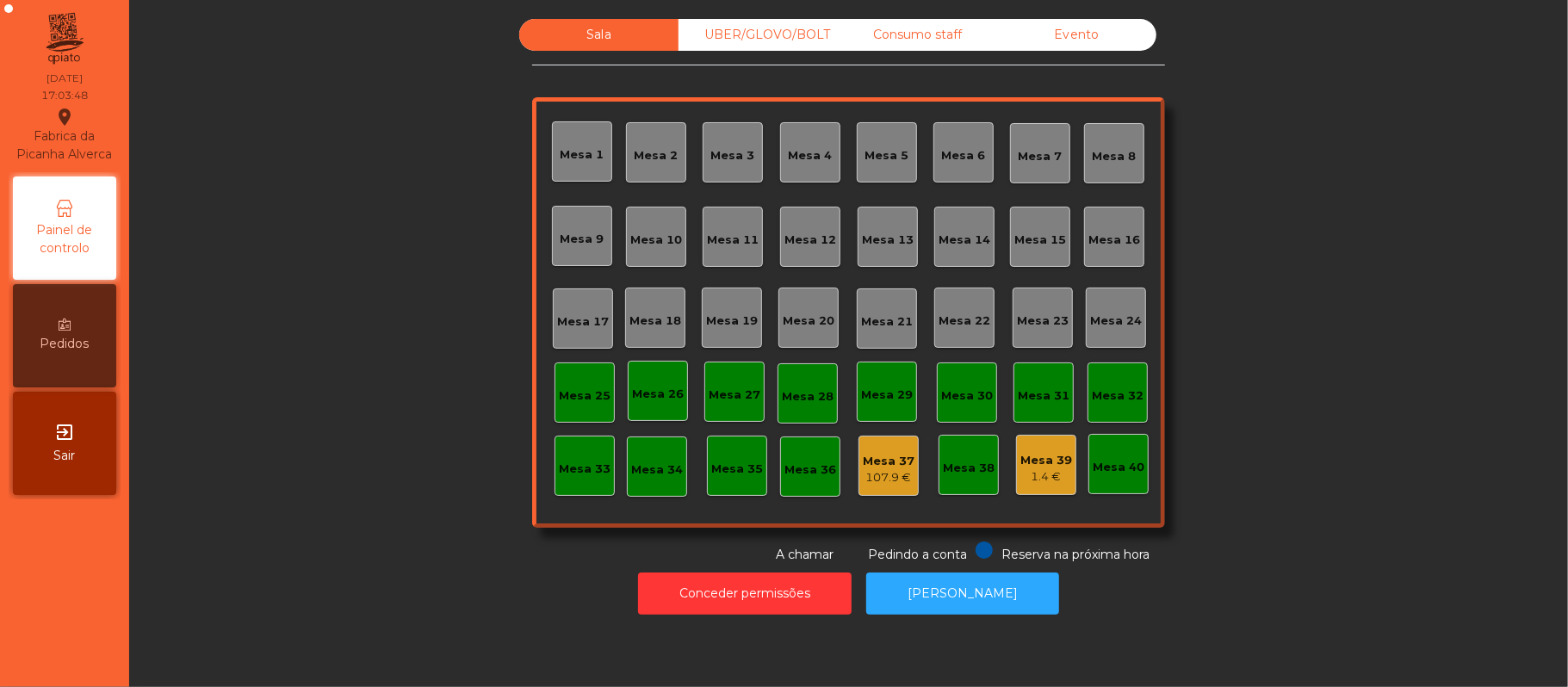
click at [923, 42] on div "Consumo staff" at bounding box center [916, 35] width 159 height 32
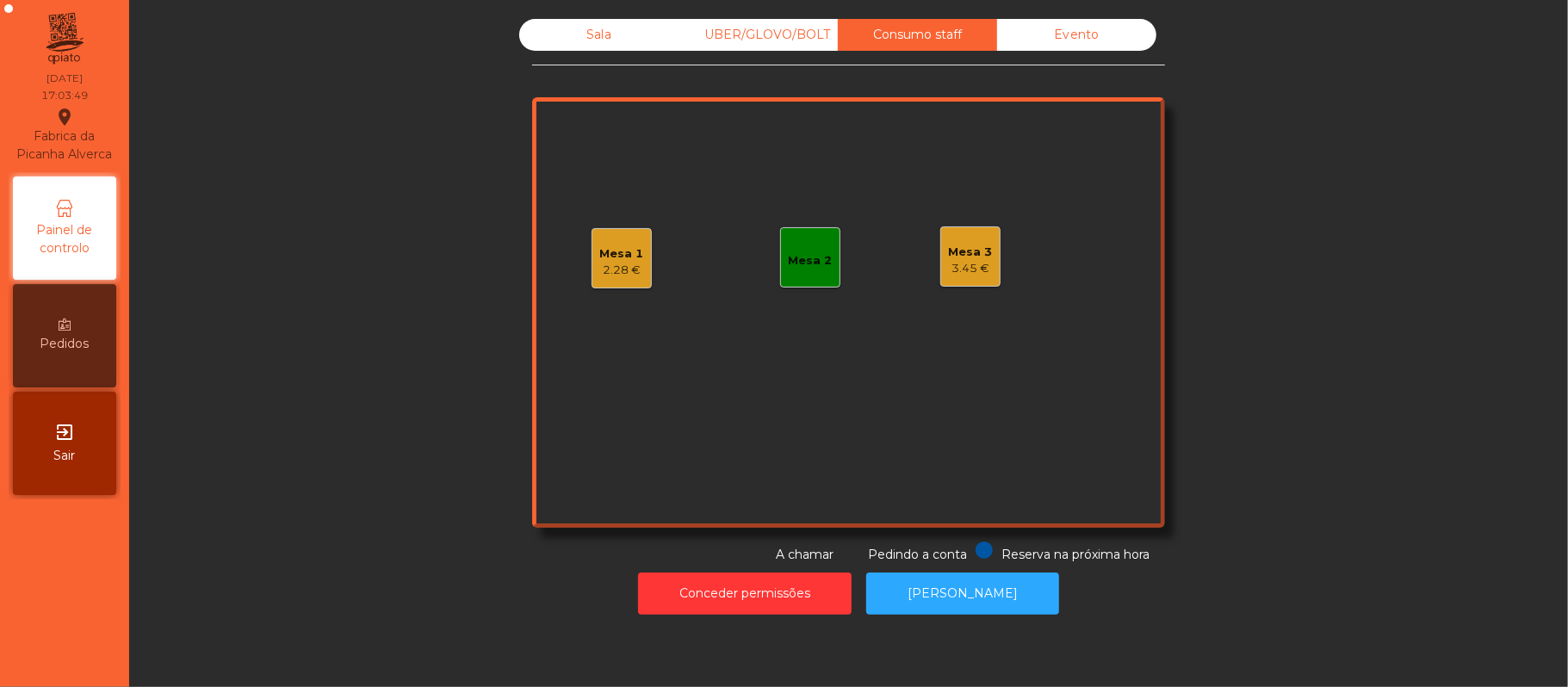
click at [966, 268] on div "3.45 €" at bounding box center [970, 268] width 44 height 17
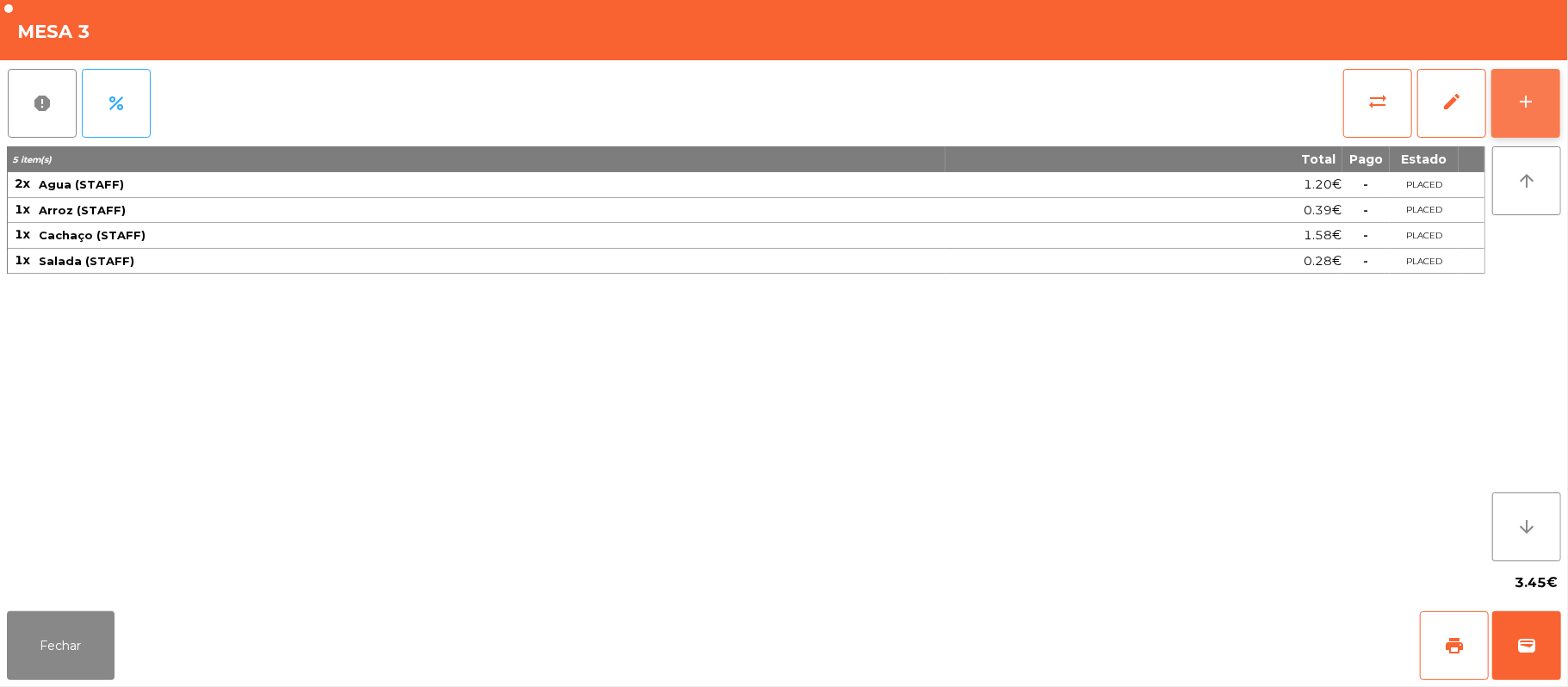
click at [1517, 105] on div "add" at bounding box center [1525, 101] width 20 height 20
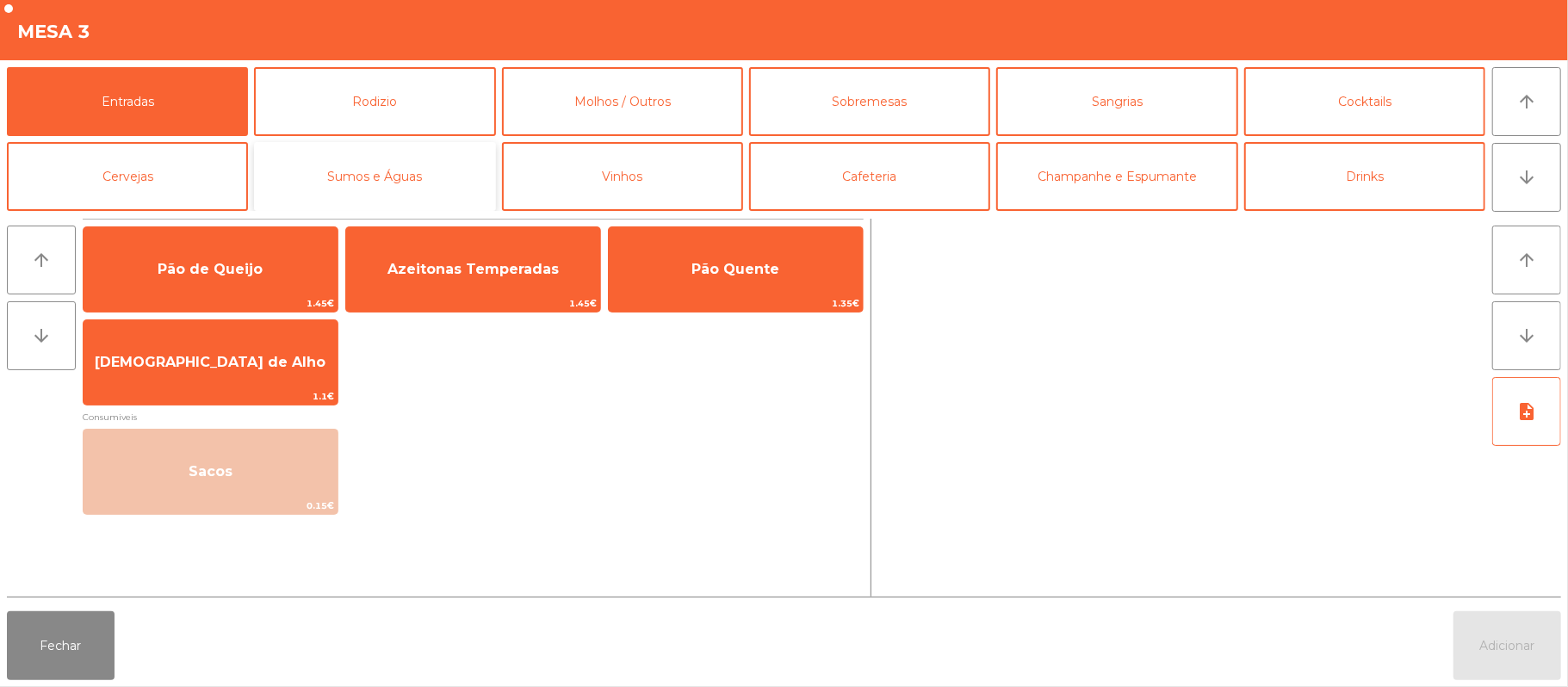
click at [454, 177] on button "Sumos e Águas" at bounding box center [374, 176] width 241 height 68
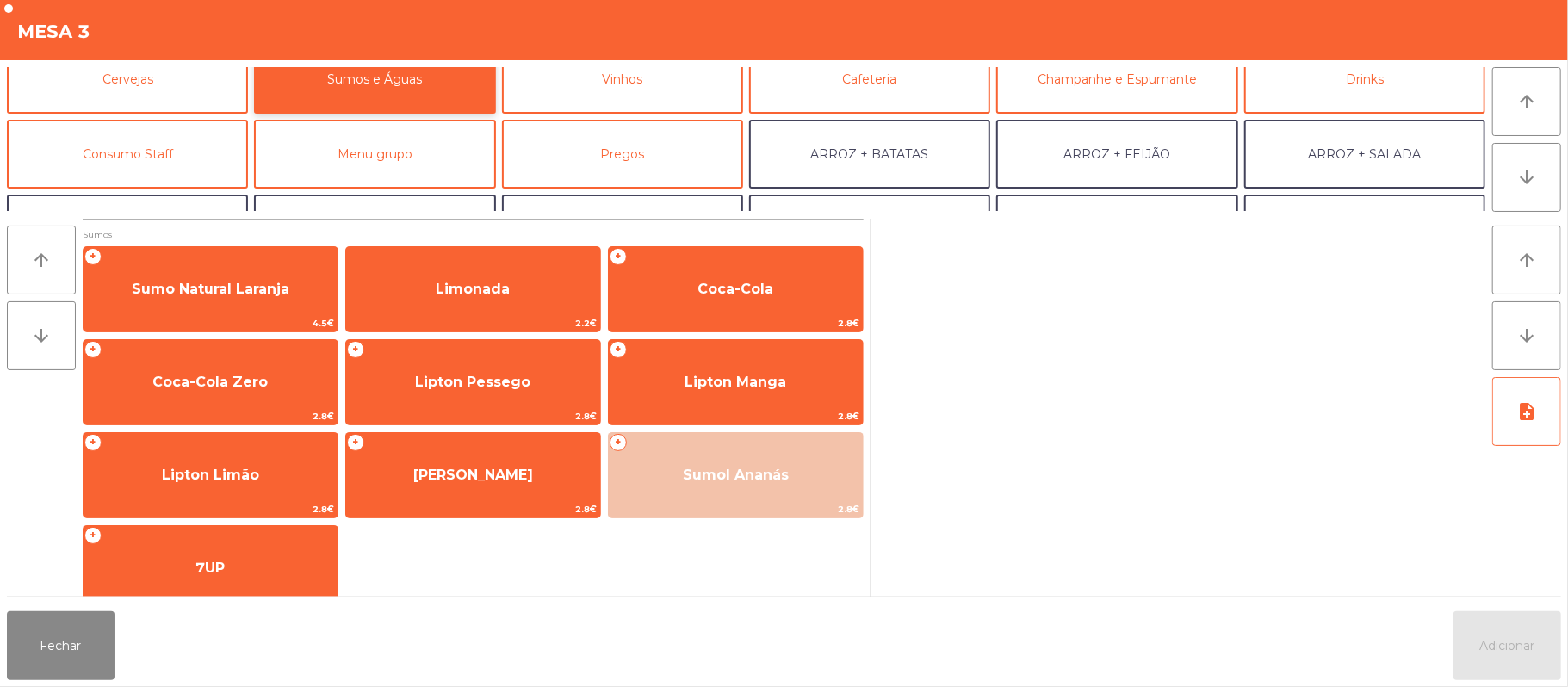
scroll to position [98, 0]
click at [166, 159] on button "Consumo Staff" at bounding box center [127, 153] width 241 height 68
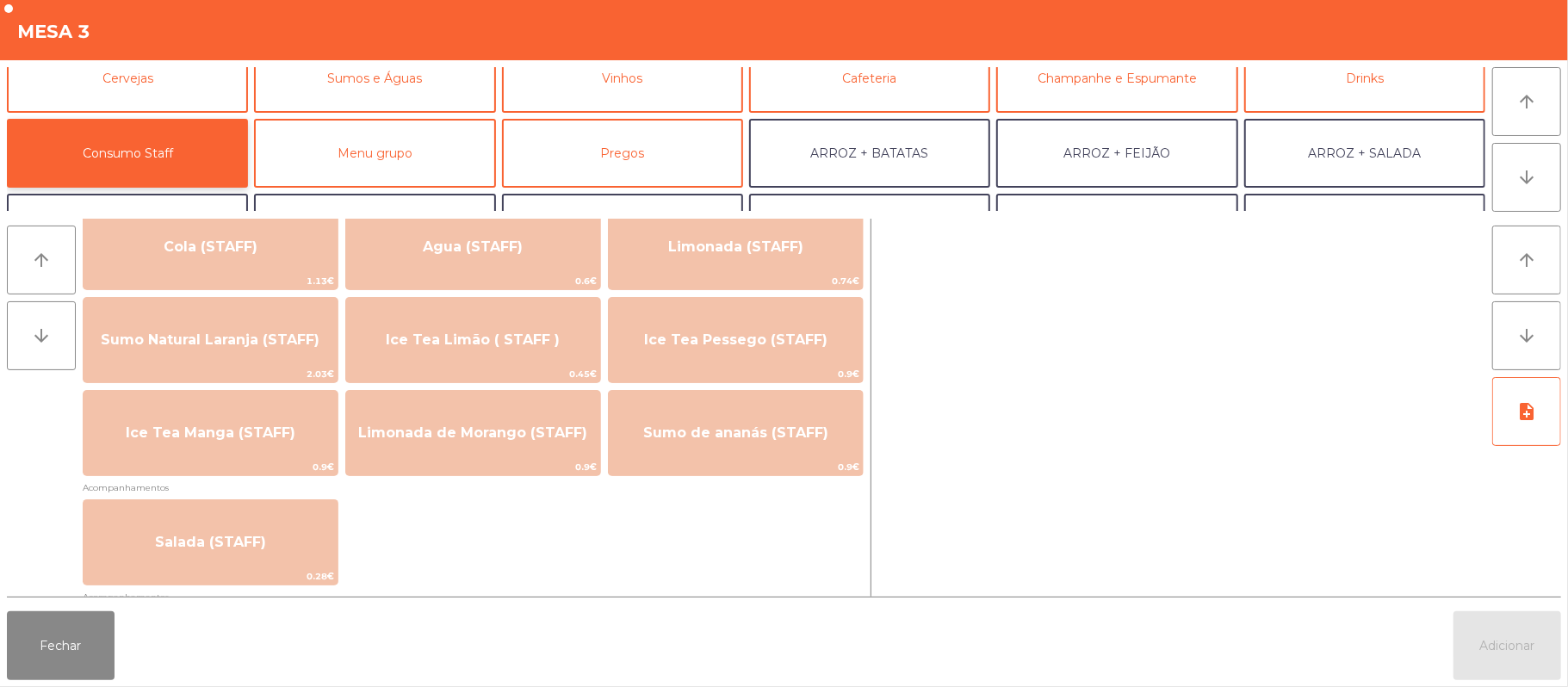
scroll to position [401, 0]
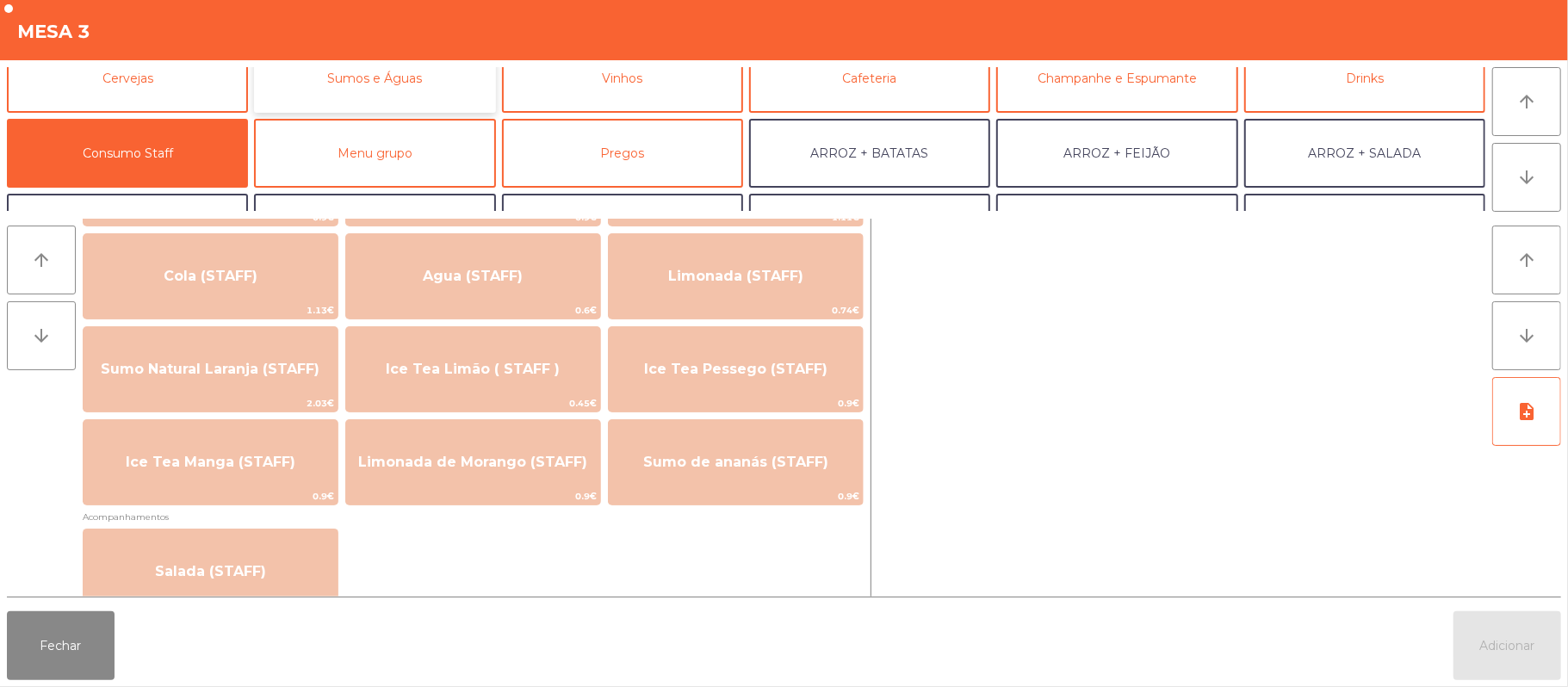
click at [436, 88] on button "Sumos e Águas" at bounding box center [374, 77] width 241 height 68
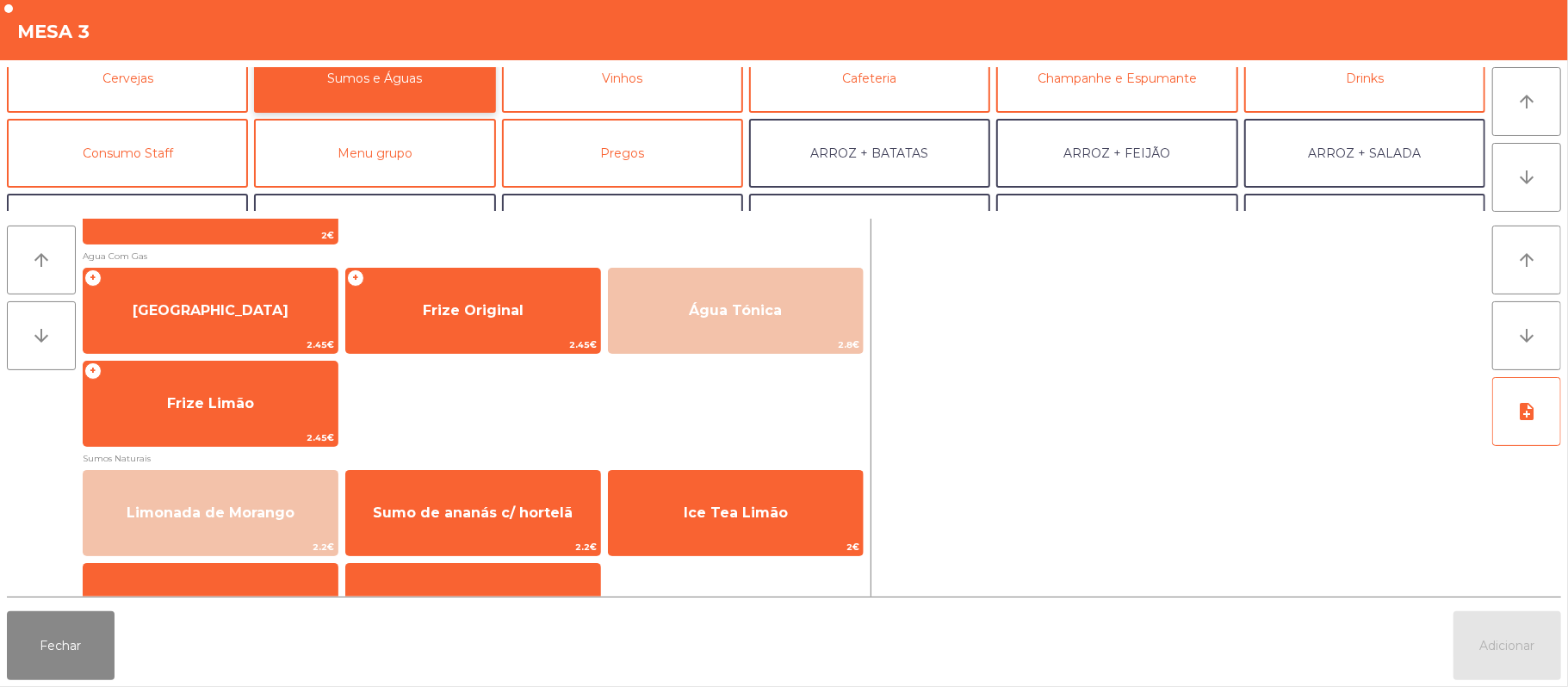
scroll to position [479, 0]
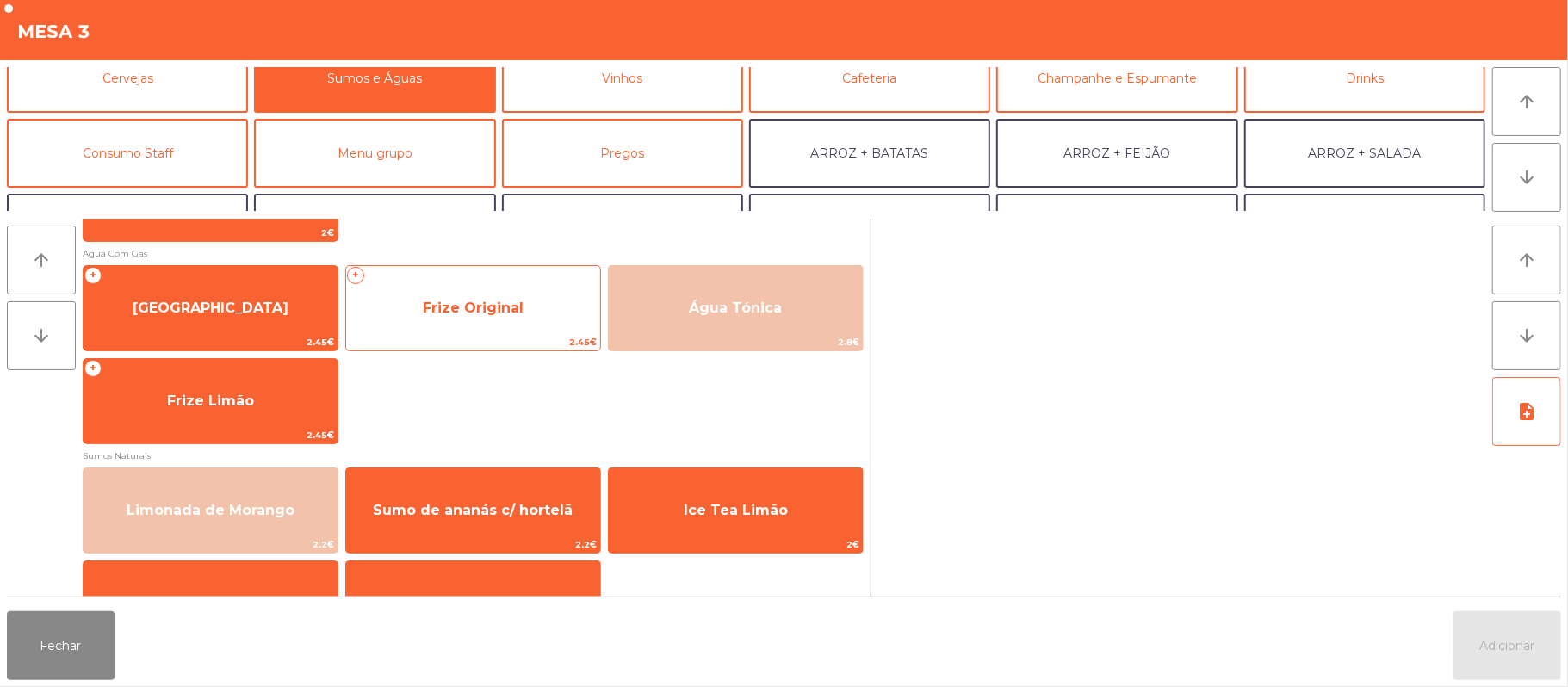
click at [489, 303] on span "Frize Original" at bounding box center [473, 308] width 100 height 16
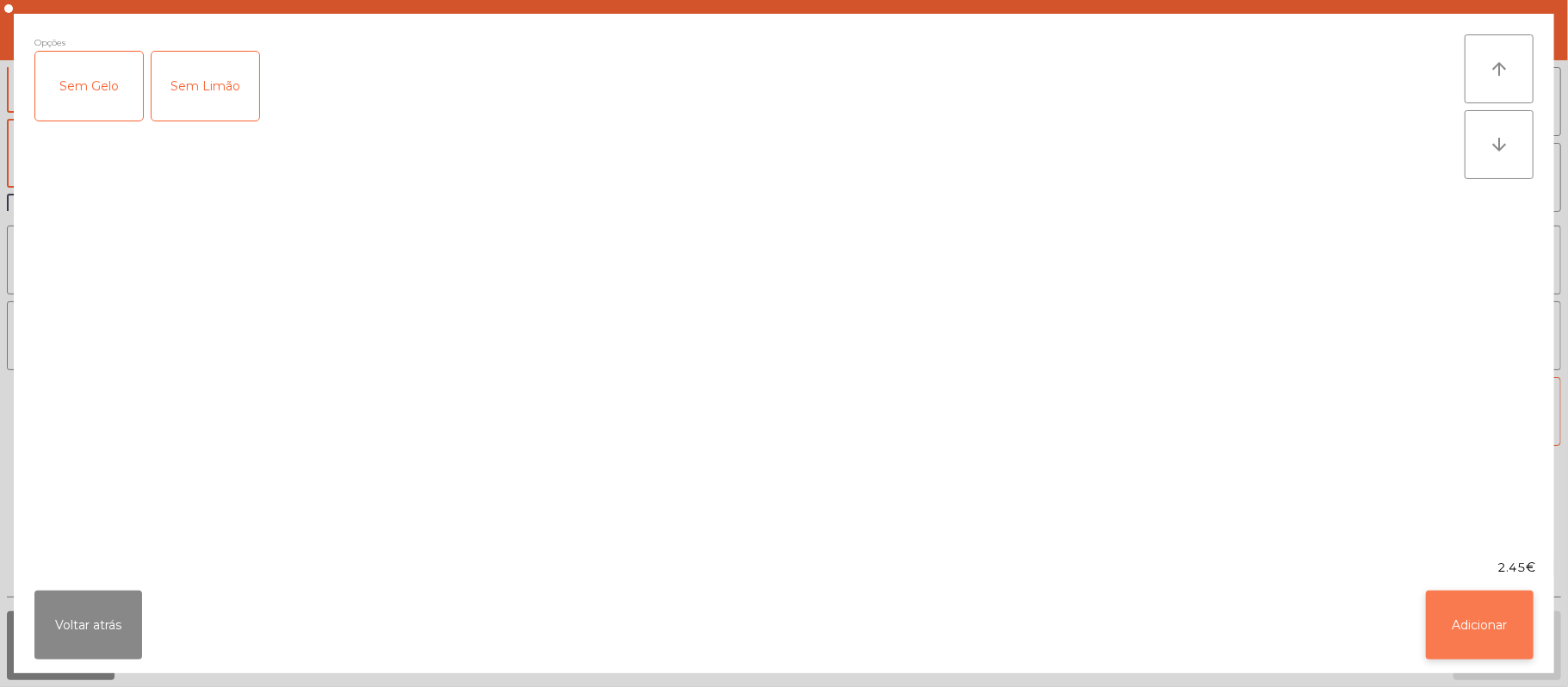
click at [1477, 627] on button "Adicionar" at bounding box center [1479, 624] width 108 height 68
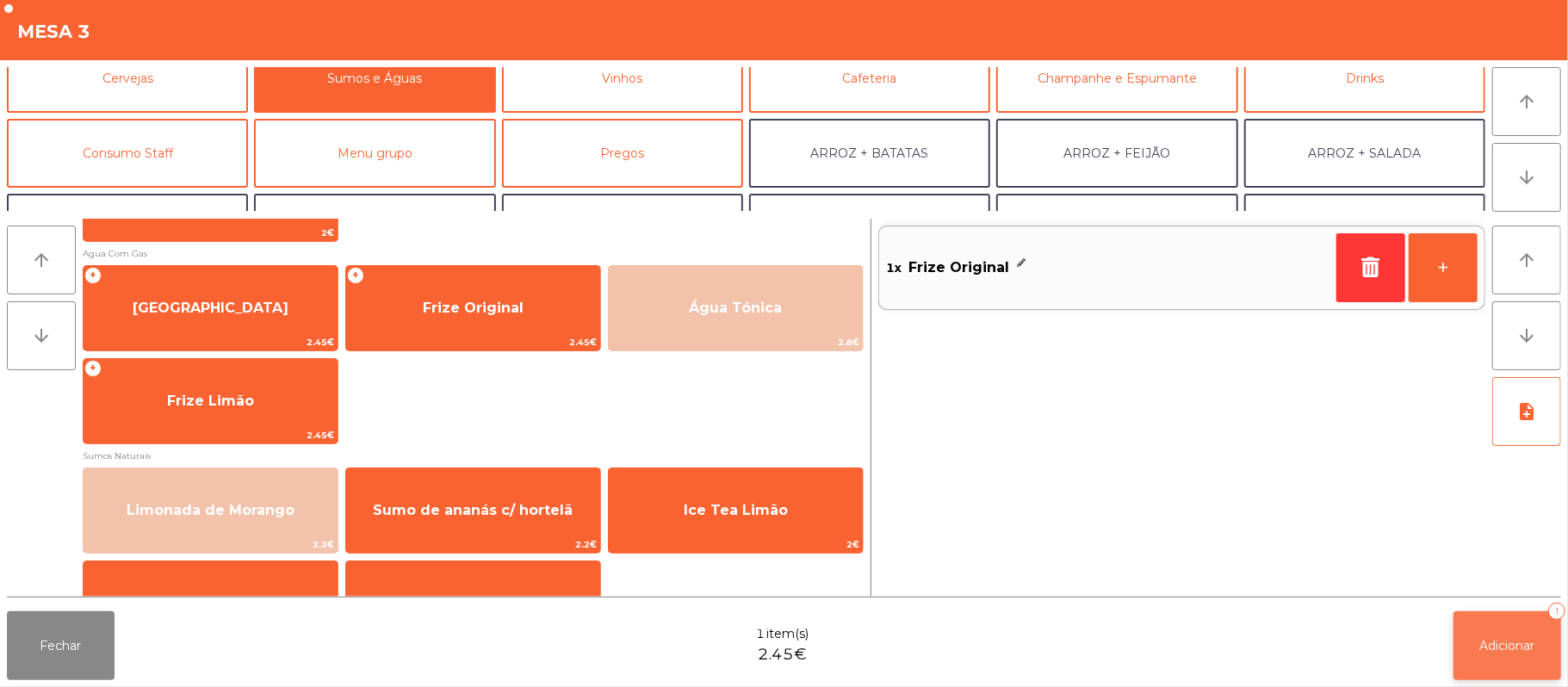
click at [1496, 643] on span "Adicionar" at bounding box center [1508, 645] width 55 height 15
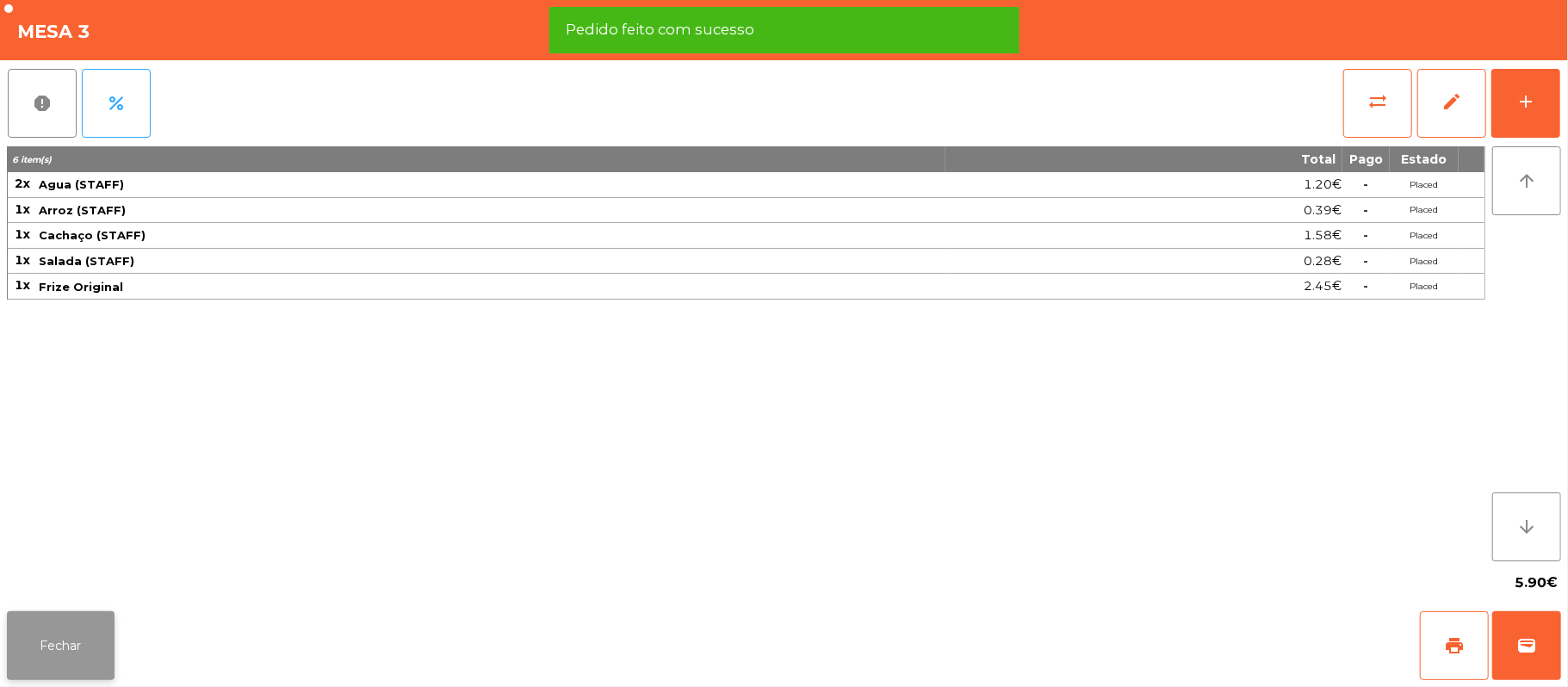
click at [59, 645] on button "Fechar" at bounding box center [60, 645] width 108 height 68
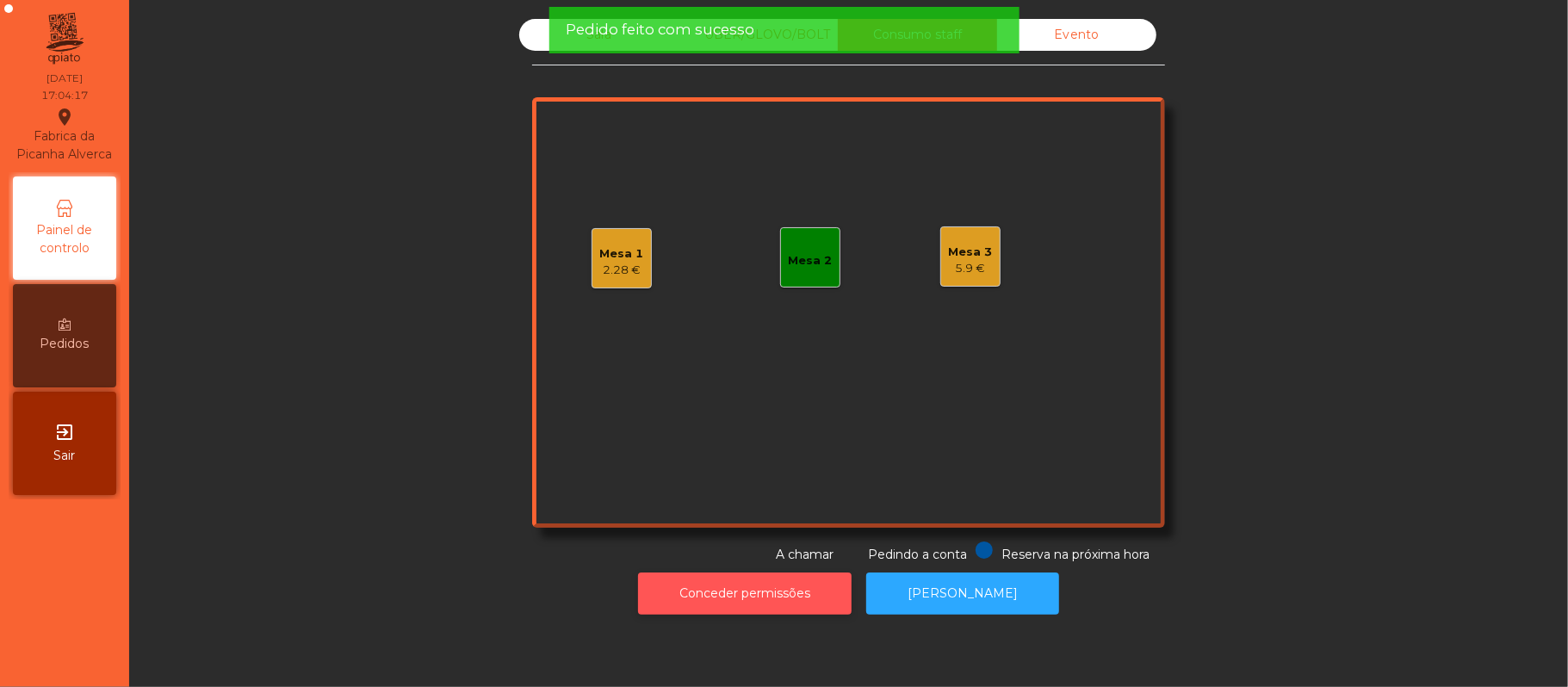
click at [773, 593] on button "Conceder permissões" at bounding box center [745, 593] width 213 height 42
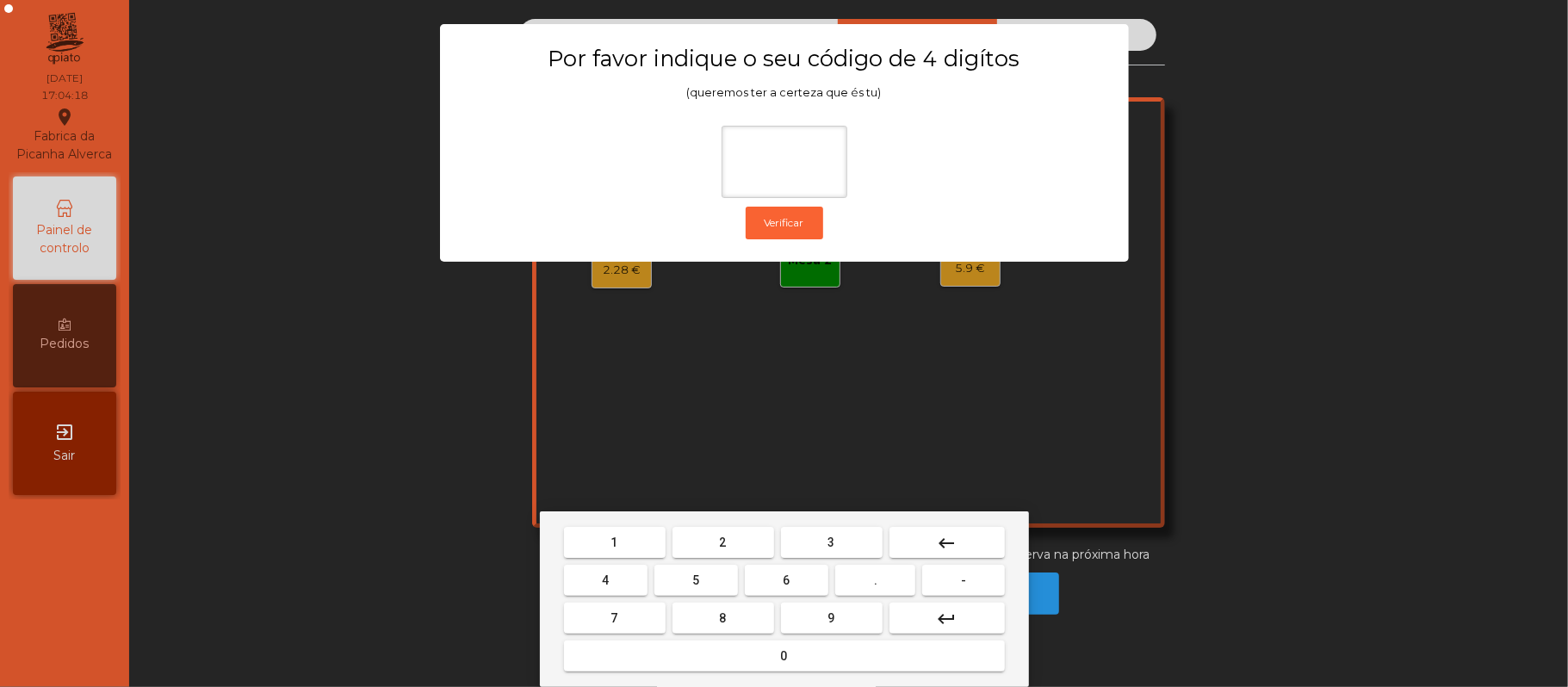
click at [722, 542] on span "2" at bounding box center [724, 541] width 7 height 13
click at [786, 580] on span "6" at bounding box center [787, 579] width 7 height 13
click at [636, 531] on button "1" at bounding box center [614, 542] width 101 height 31
click at [689, 579] on button "5" at bounding box center [696, 579] width 84 height 31
type input "****"
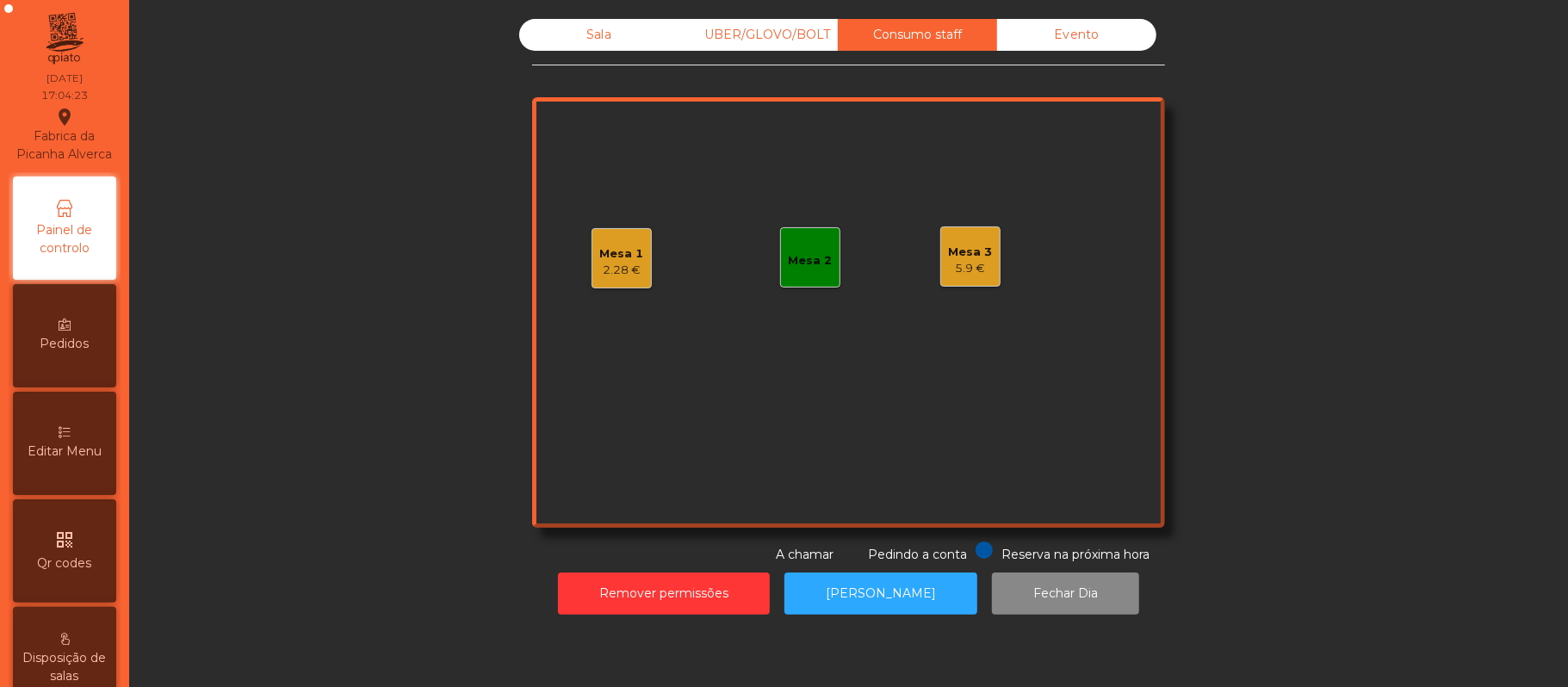
click at [1391, 197] on div "Sala UBER/GLOVO/BOLT Consumo staff Evento Mesa 1 2.28 € Mesa 2 Mesa 3 5.9 € Res…" at bounding box center [848, 291] width 1392 height 545
click at [64, 460] on span "Editar Menu" at bounding box center [64, 451] width 74 height 18
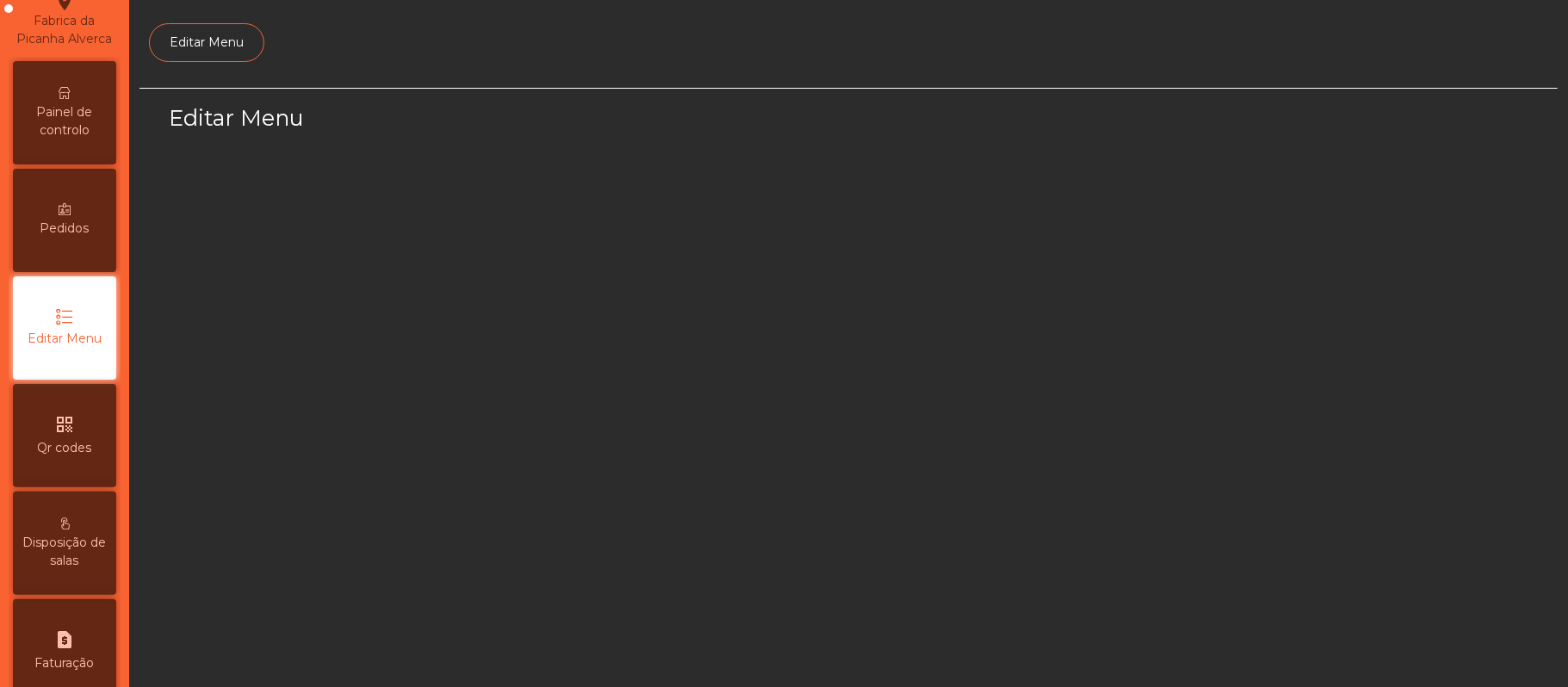
scroll to position [118, 0]
select select "*"
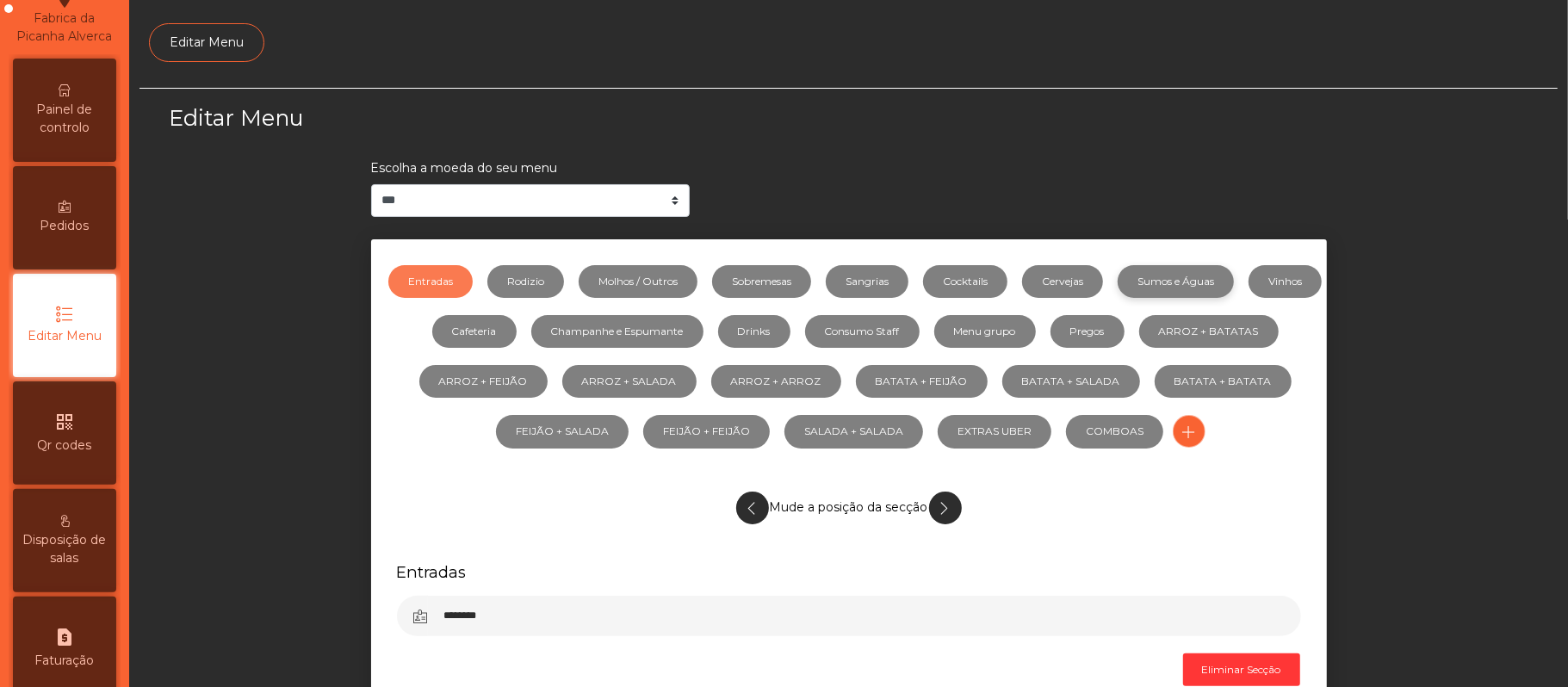
click at [1229, 281] on link "Sumos e Águas" at bounding box center [1175, 281] width 116 height 33
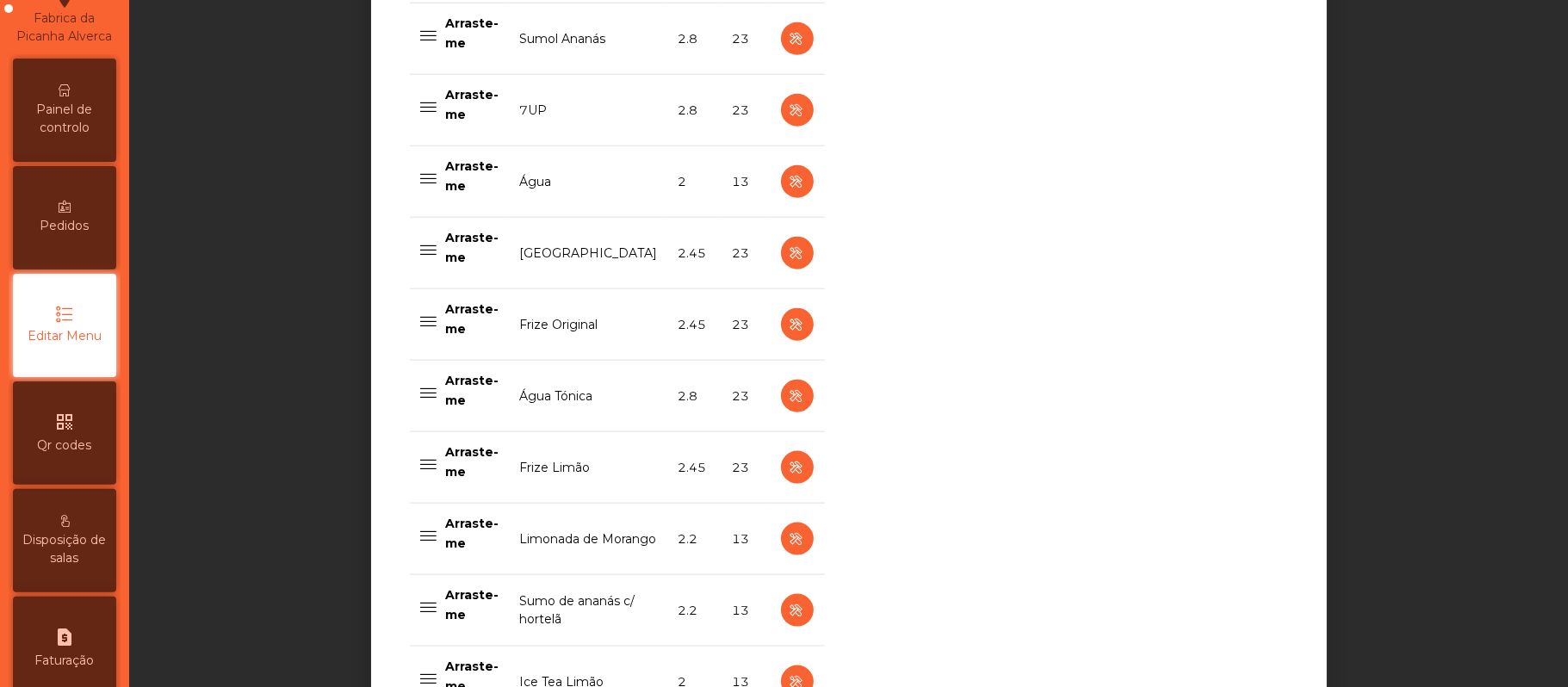
scroll to position [1352, 0]
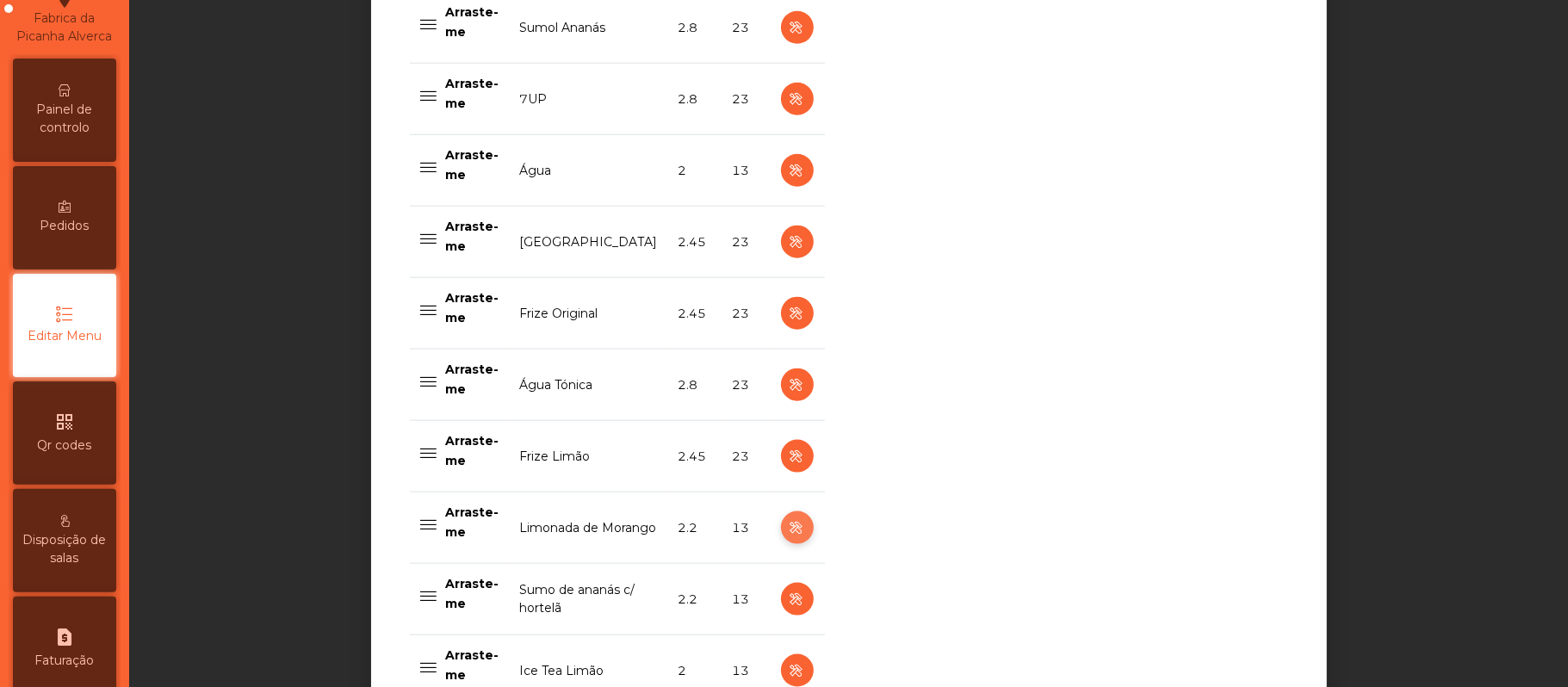
click at [787, 532] on icon "button" at bounding box center [796, 528] width 20 height 21
select select "***"
select select "**"
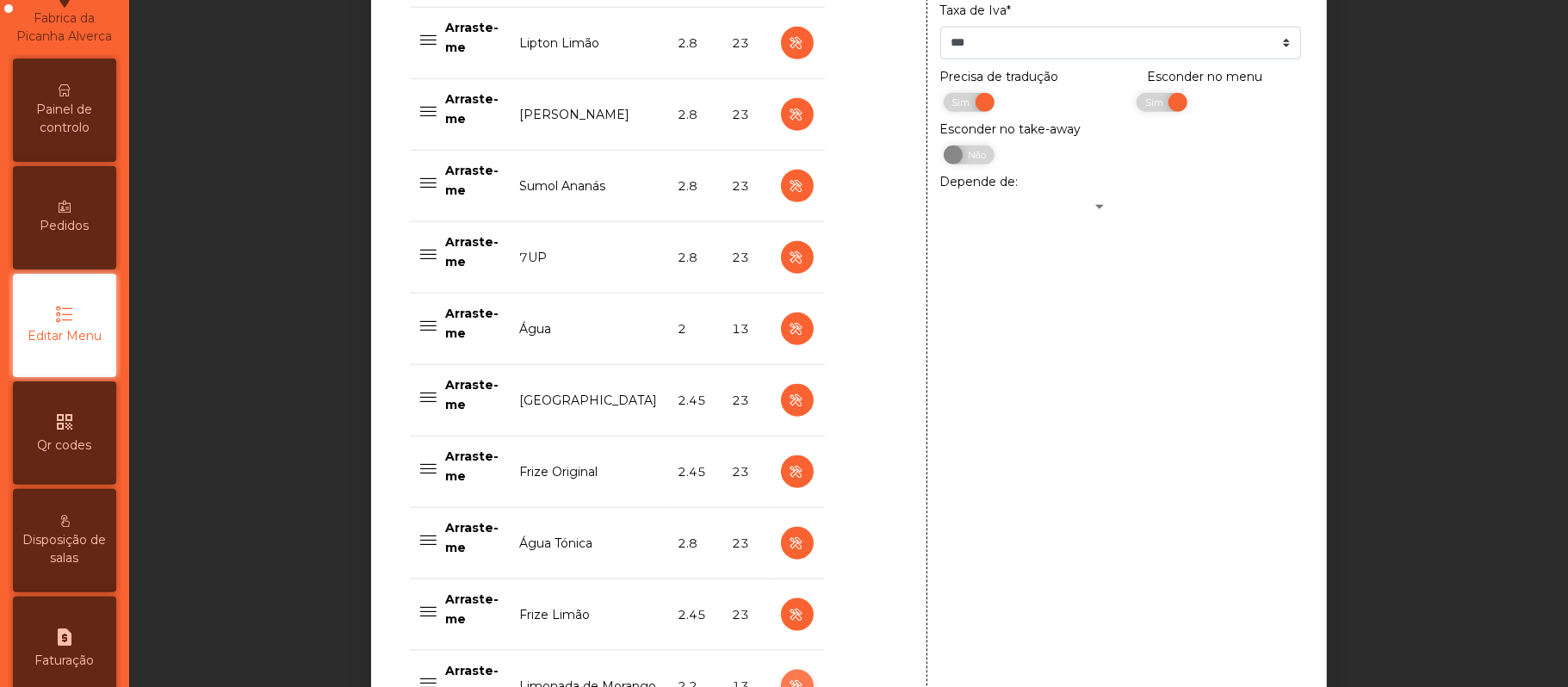
scroll to position [1057, 0]
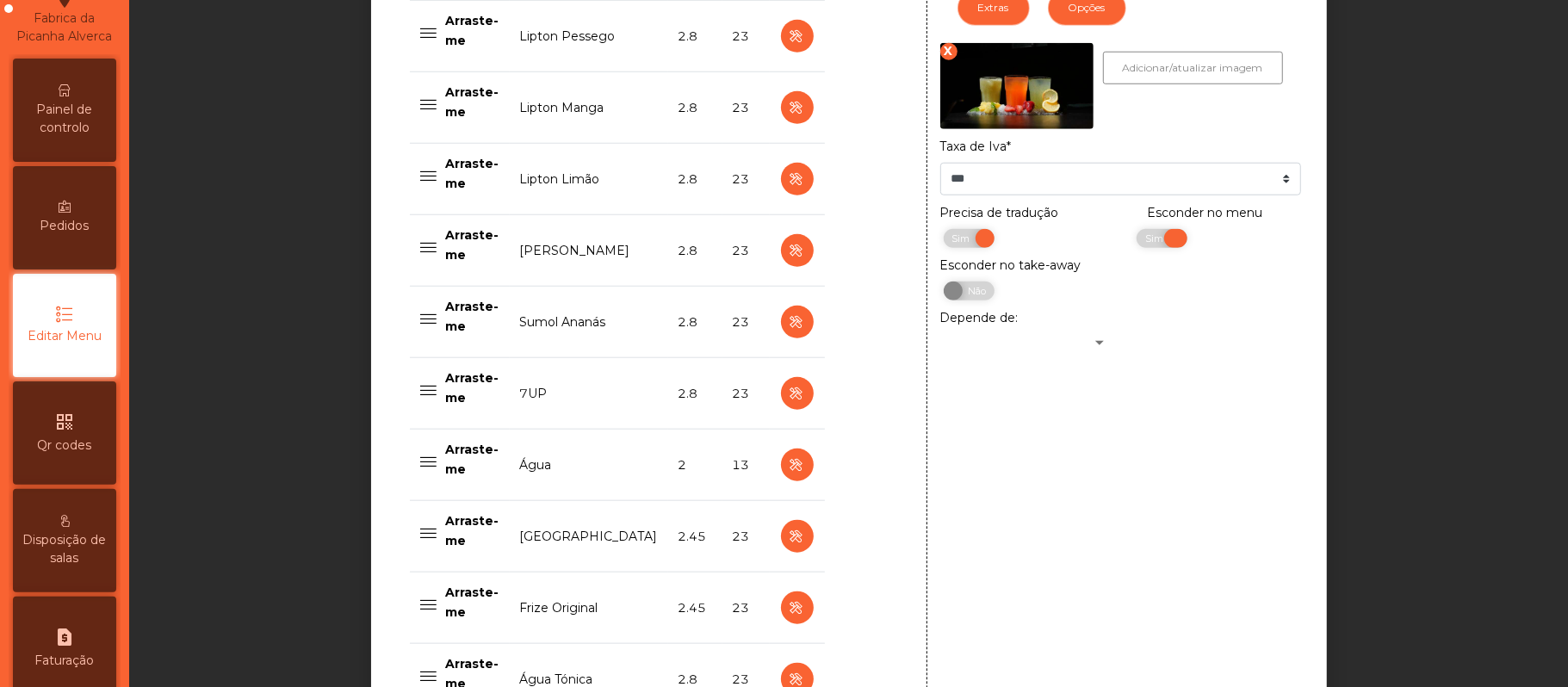
click at [1137, 241] on span "Sim" at bounding box center [1156, 238] width 43 height 19
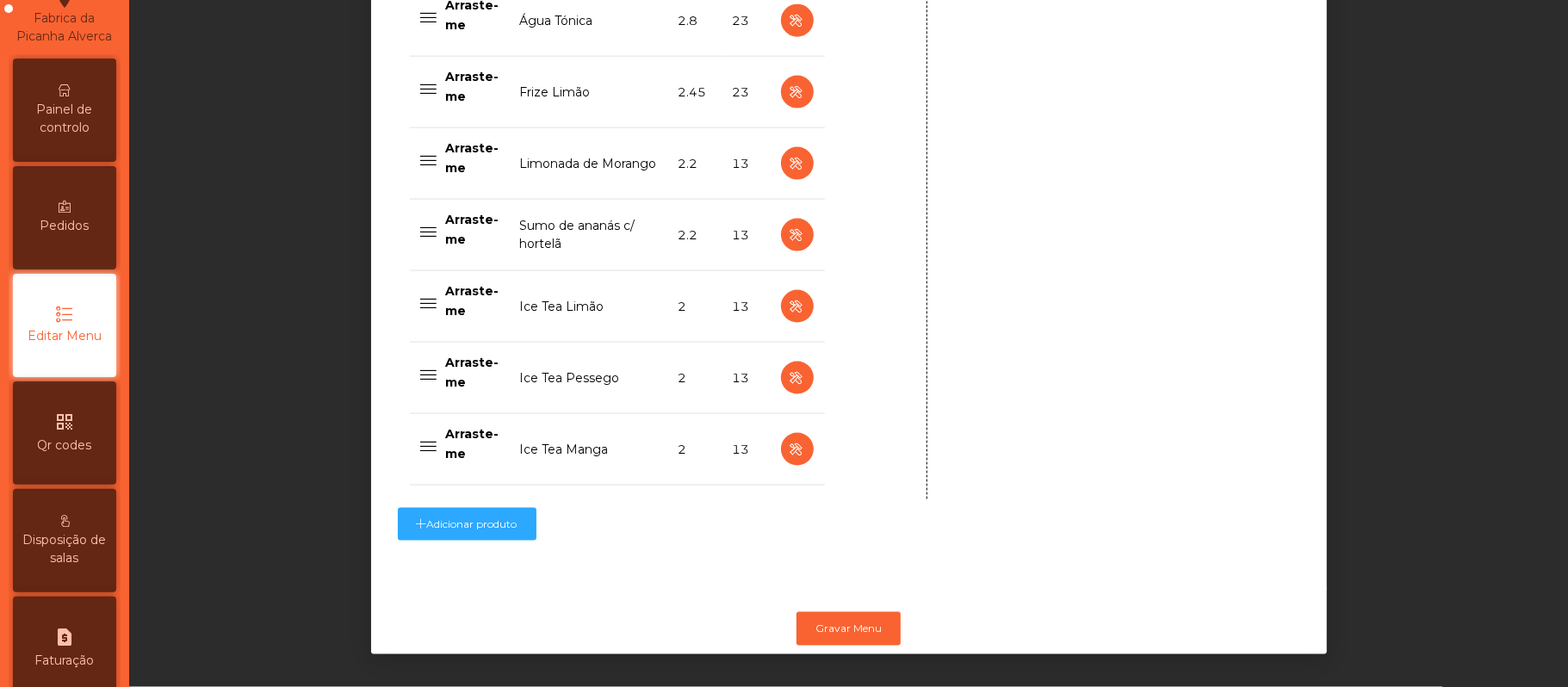
scroll to position [1740, 0]
click at [842, 612] on button "Gravar Menu" at bounding box center [848, 628] width 104 height 33
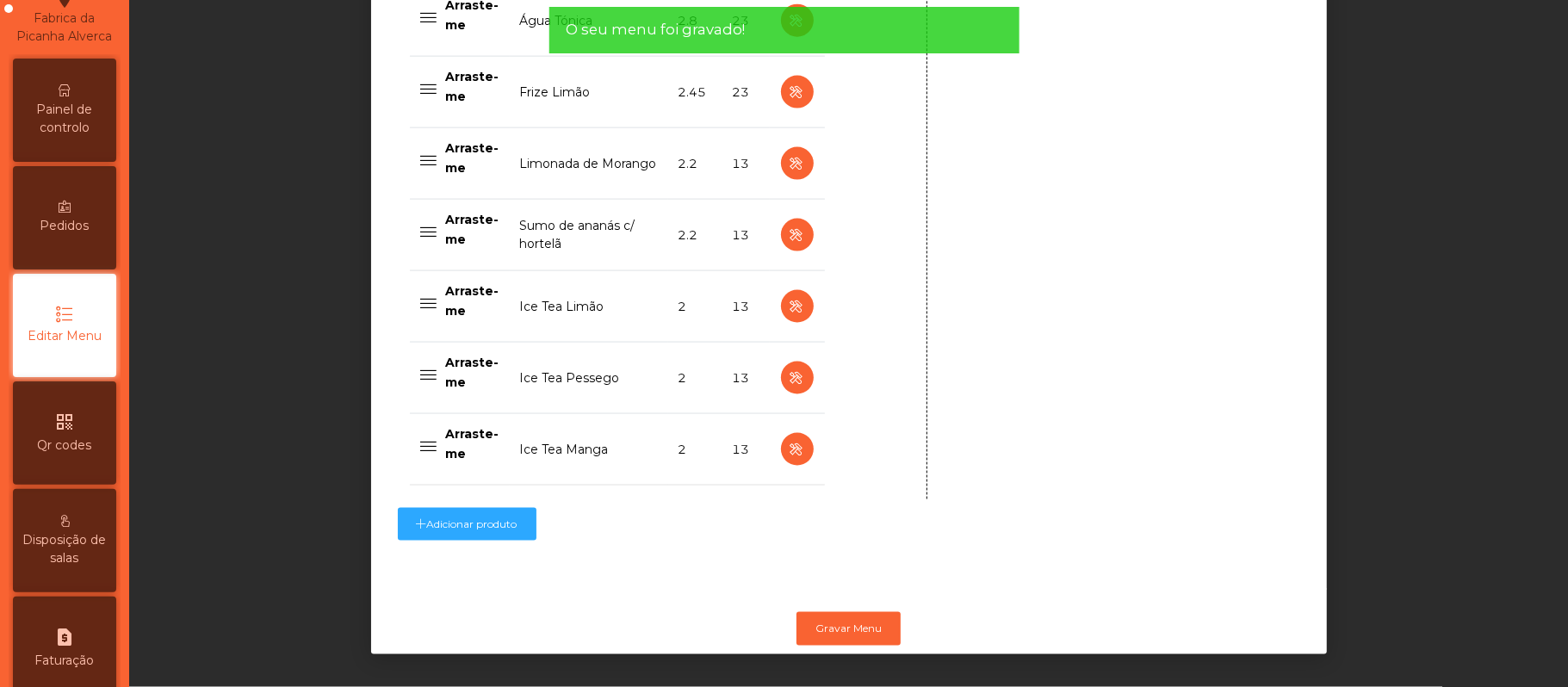
click at [86, 137] on span "Painel de controlo" at bounding box center [64, 118] width 95 height 36
